Goal: Information Seeking & Learning: Understand process/instructions

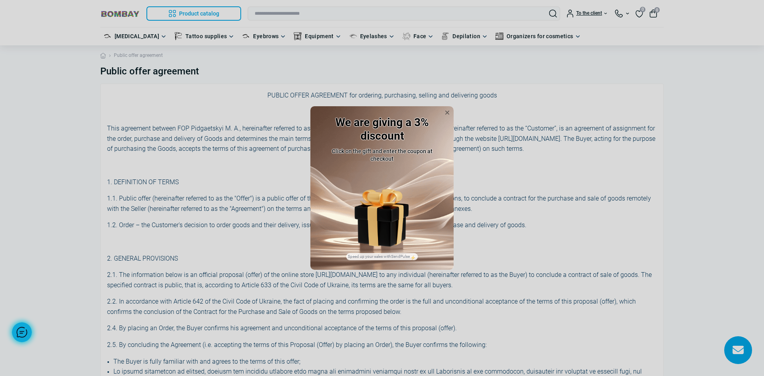
click at [596, 172] on div "We are giving a 3% discount Click on the gift and enter the coupon at checkout …" at bounding box center [382, 188] width 764 height 376
click at [441, 117] on icon at bounding box center [447, 112] width 13 height 13
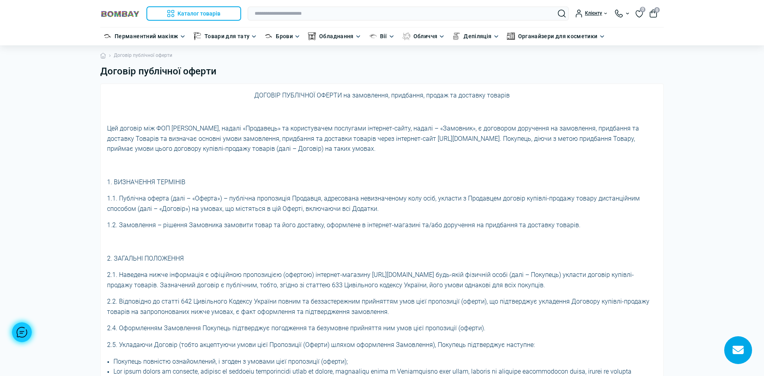
click at [105, 16] on img at bounding box center [120, 14] width 40 height 8
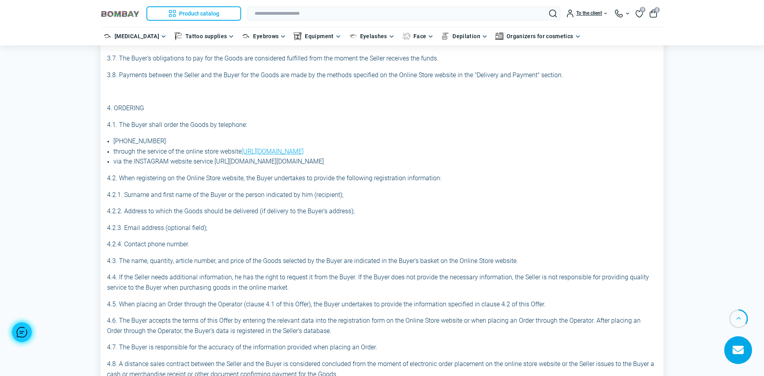
scroll to position [437, 0]
